Goal: Find specific page/section: Find specific page/section

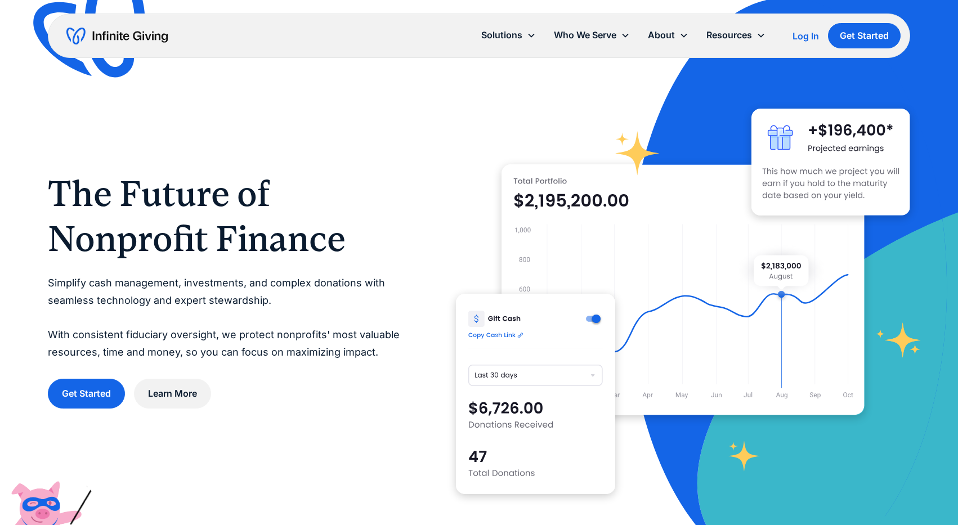
click at [801, 37] on div "Log In" at bounding box center [805, 36] width 26 height 9
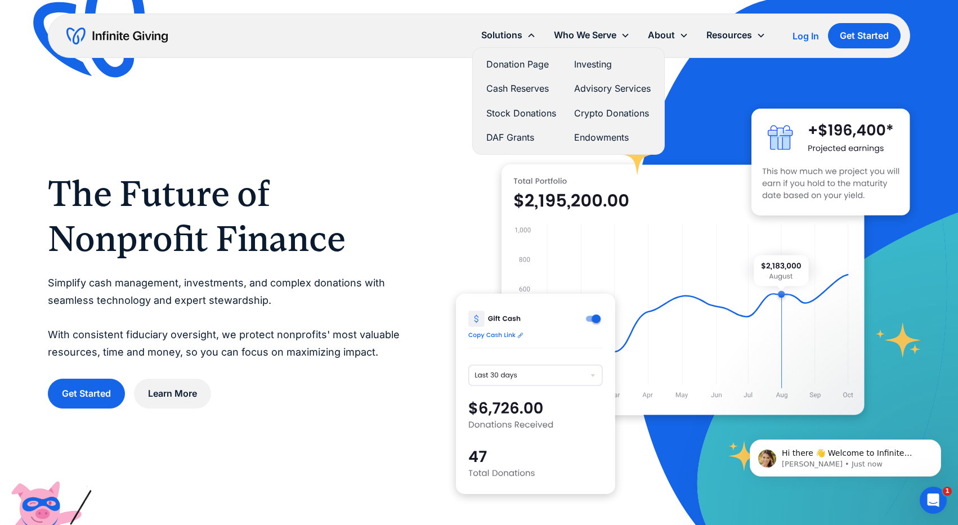
click at [513, 67] on link "Donation Page" at bounding box center [521, 64] width 70 height 15
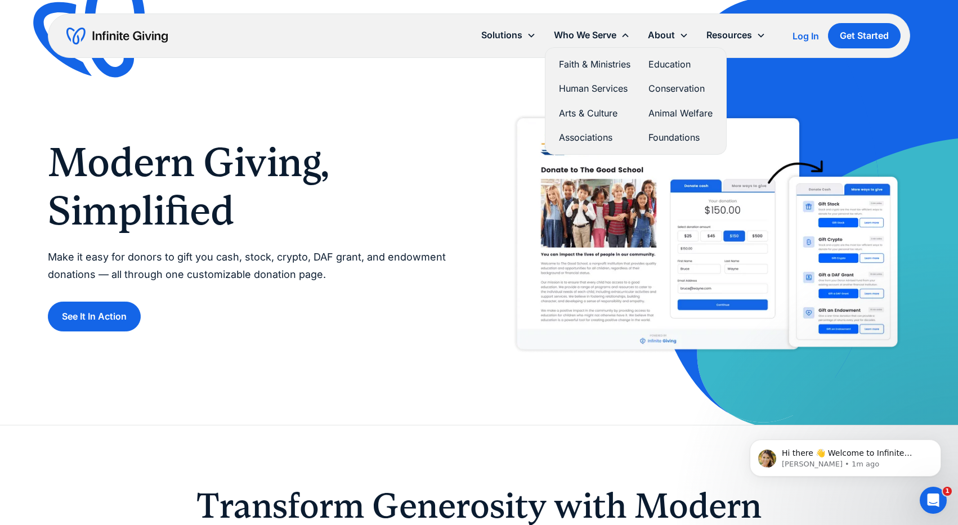
click at [689, 89] on link "Conservation" at bounding box center [680, 88] width 64 height 15
